Goal: Task Accomplishment & Management: Manage account settings

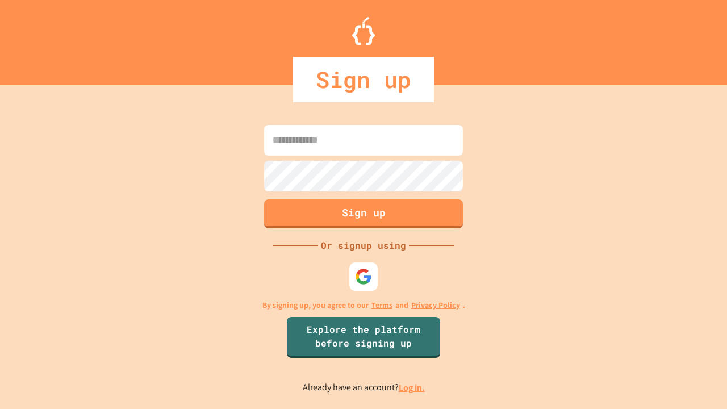
click at [412, 387] on link "Log in." at bounding box center [412, 388] width 26 height 12
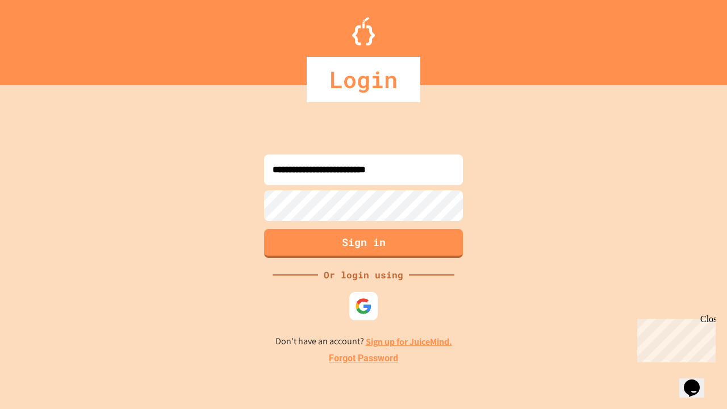
type input "**********"
